Goal: Task Accomplishment & Management: Manage account settings

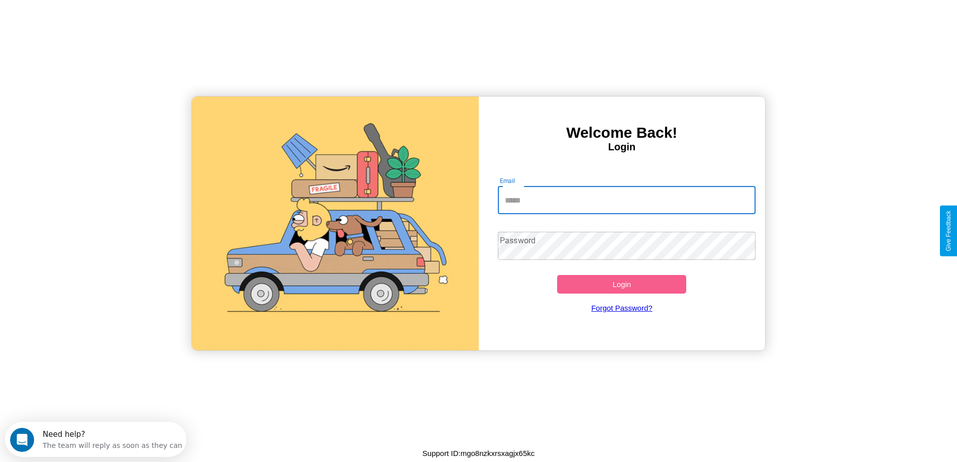
click at [626, 200] on input "Email" at bounding box center [627, 200] width 258 height 28
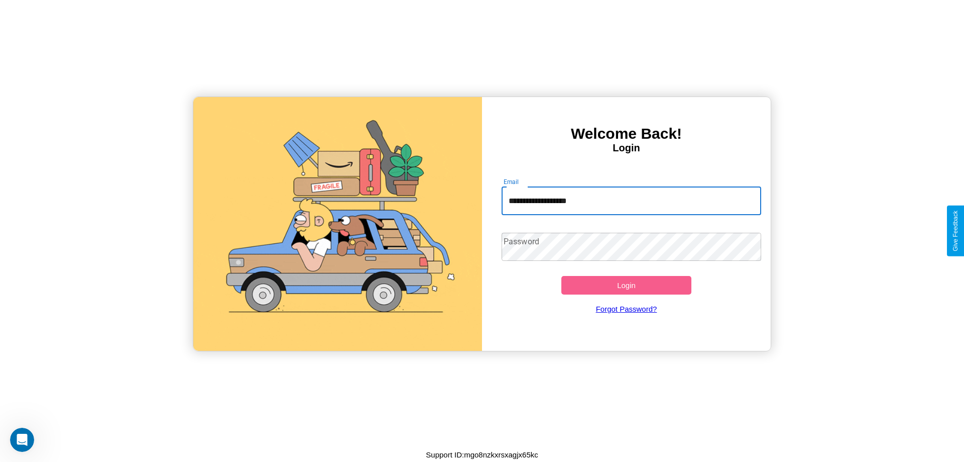
type input "**********"
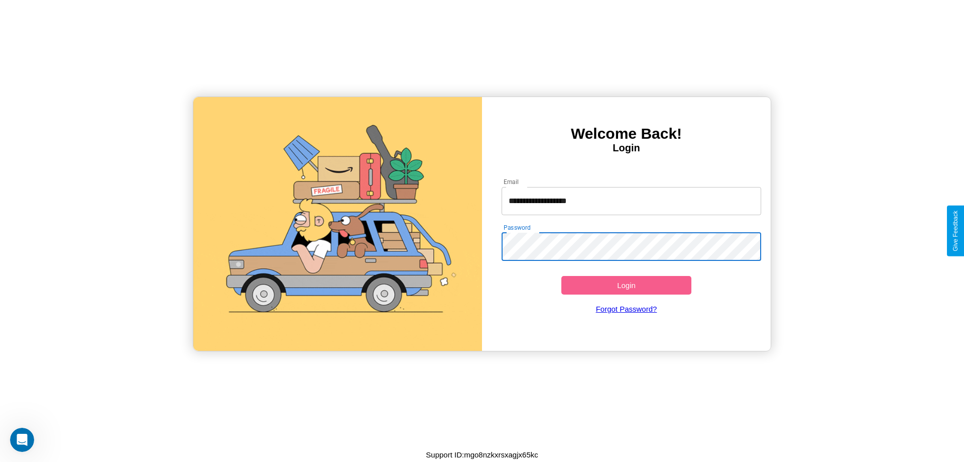
click at [626, 285] on button "Login" at bounding box center [627, 285] width 130 height 19
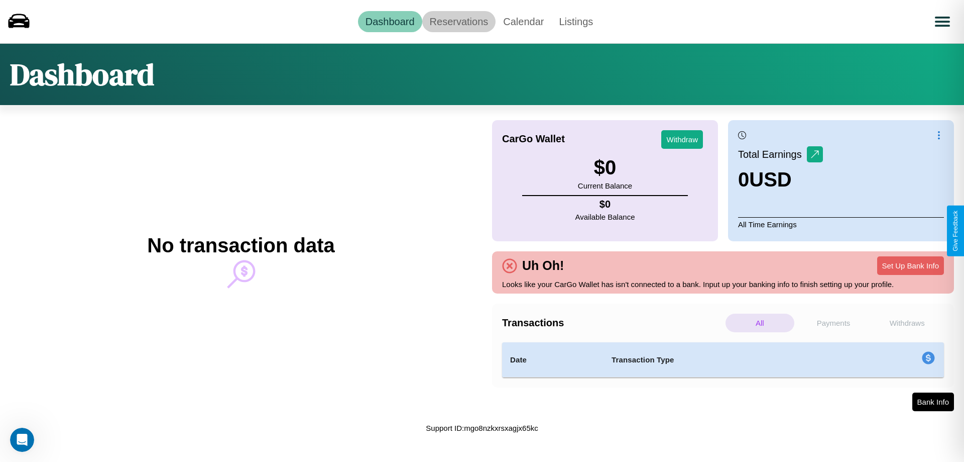
click at [459, 21] on link "Reservations" at bounding box center [459, 21] width 74 height 21
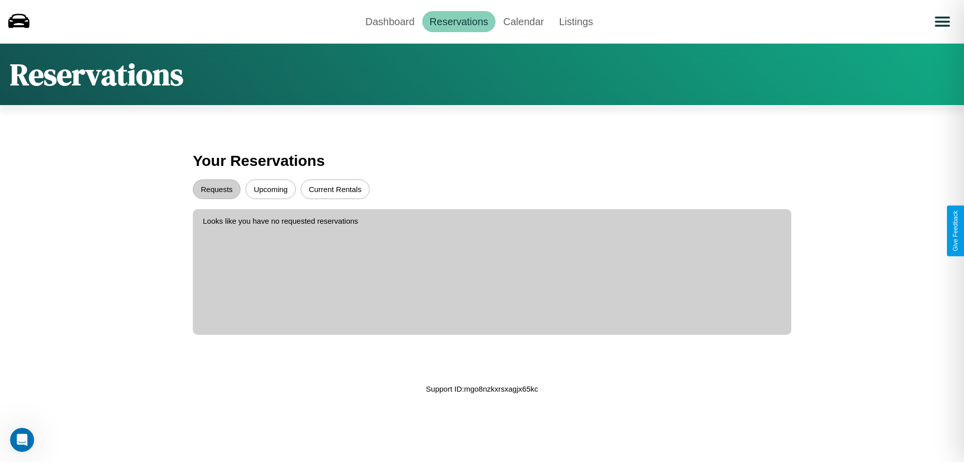
click at [271, 189] on button "Upcoming" at bounding box center [271, 189] width 50 height 20
click at [217, 189] on button "Requests" at bounding box center [217, 189] width 48 height 20
click at [335, 189] on button "Current Rentals" at bounding box center [335, 189] width 69 height 20
click at [523, 21] on link "Calendar" at bounding box center [524, 21] width 56 height 21
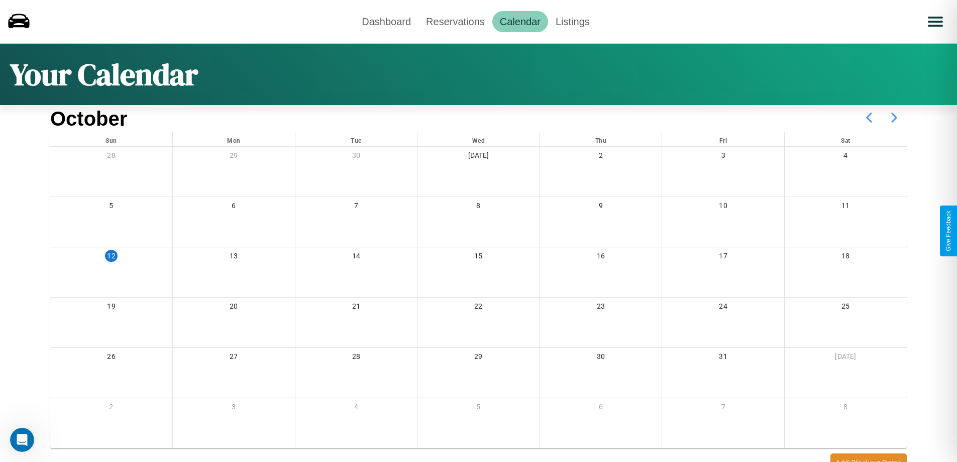
click at [894, 118] on icon at bounding box center [894, 117] width 25 height 25
